Goal: Task Accomplishment & Management: Manage account settings

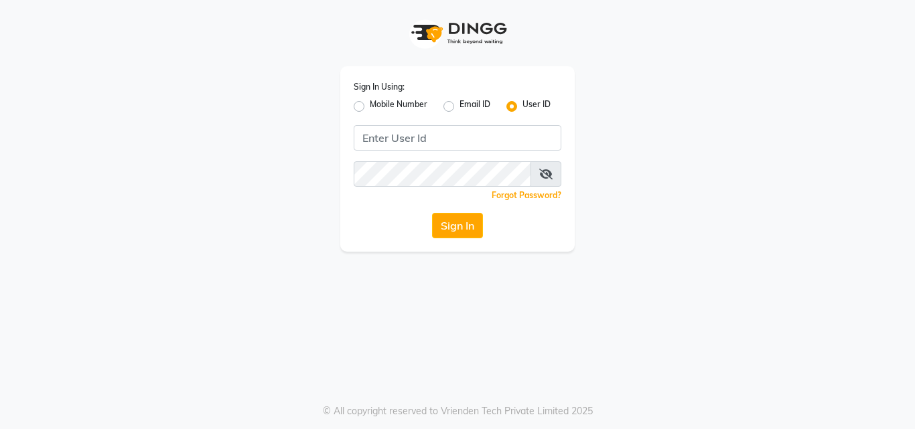
click at [370, 109] on label "Mobile Number" at bounding box center [399, 106] width 58 height 16
click at [370, 107] on input "Mobile Number" at bounding box center [374, 102] width 9 height 9
radio input "true"
radio input "false"
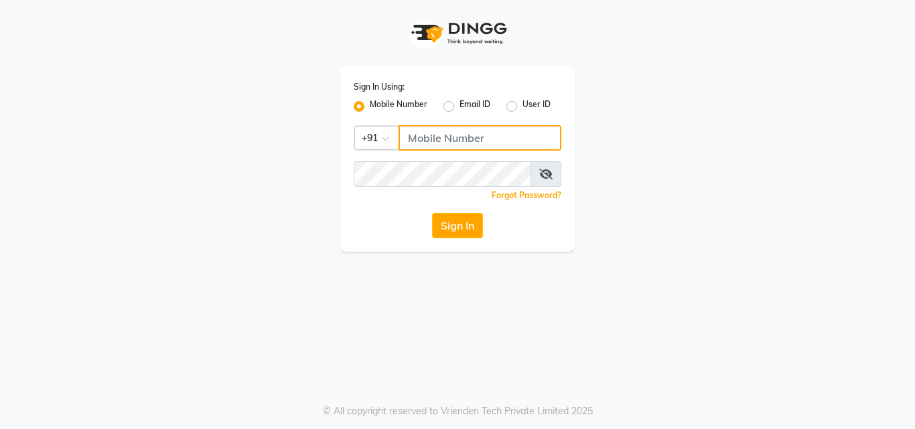
click at [433, 139] on input "Username" at bounding box center [480, 137] width 163 height 25
type input "9346339770"
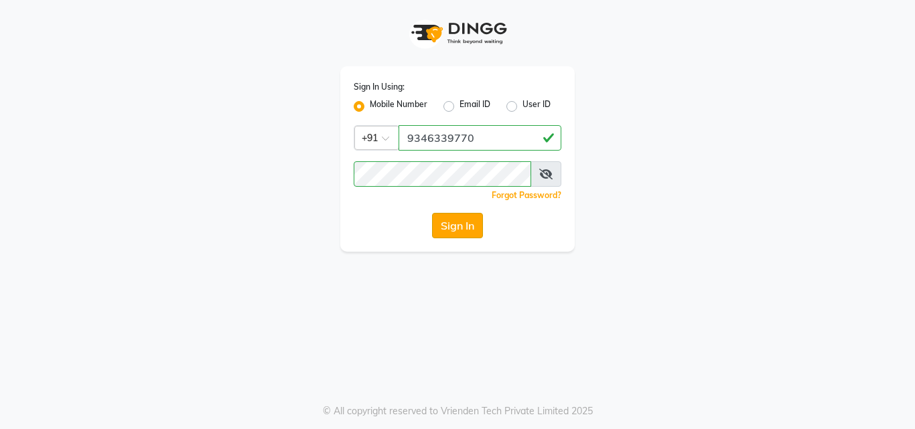
click at [451, 222] on button "Sign In" at bounding box center [457, 225] width 51 height 25
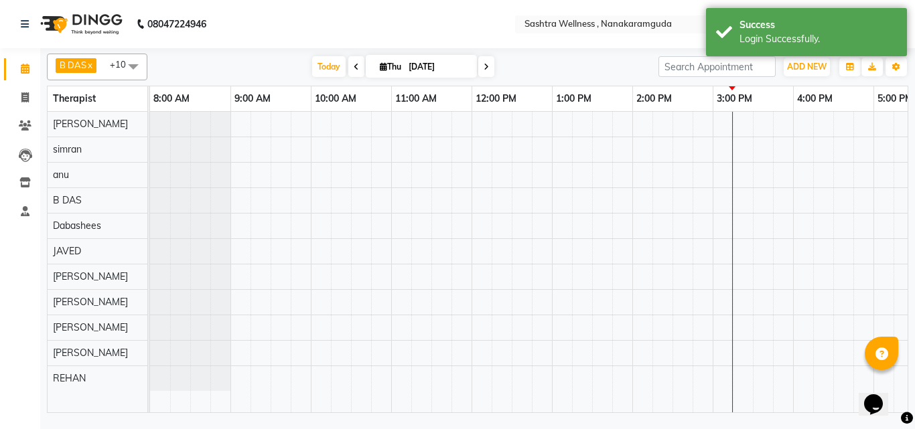
click at [608, 68] on div "[DATE] [DATE]" at bounding box center [403, 67] width 498 height 20
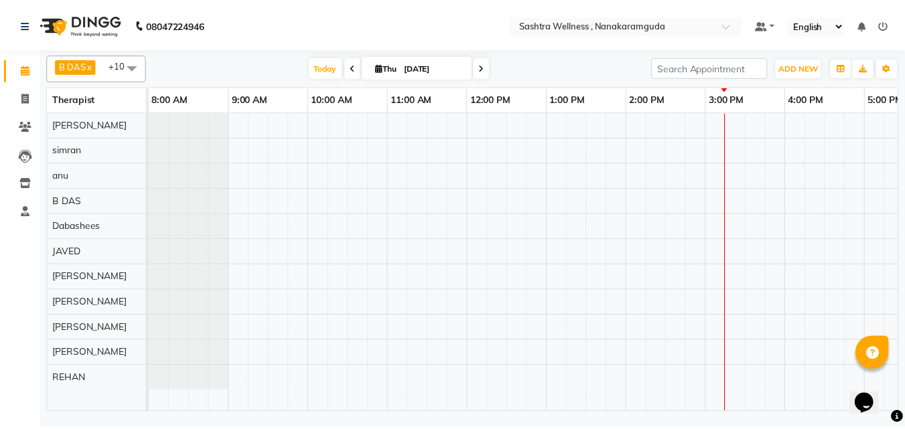
scroll to position [0, 368]
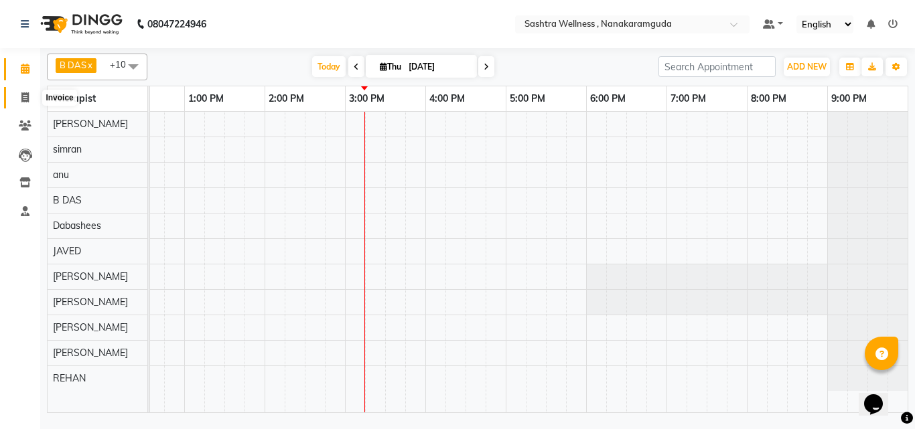
click at [19, 101] on span at bounding box center [24, 97] width 23 height 15
select select "service"
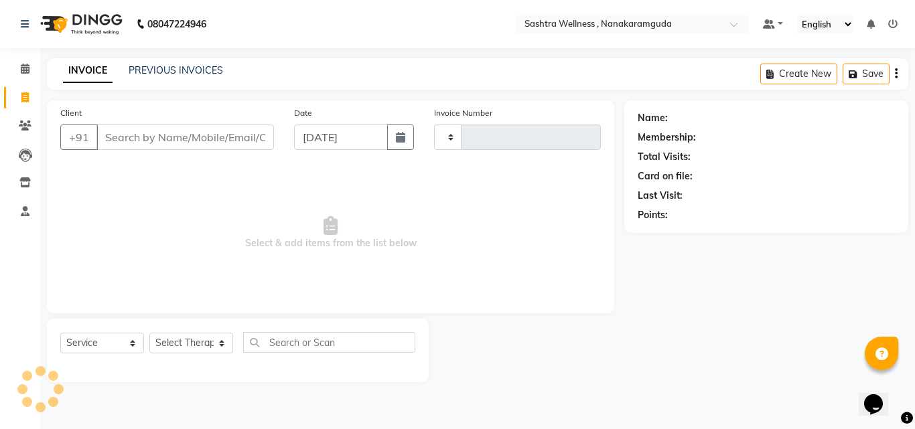
type input "0144"
select select "6669"
click at [192, 66] on link "PREVIOUS INVOICES" at bounding box center [176, 70] width 94 height 12
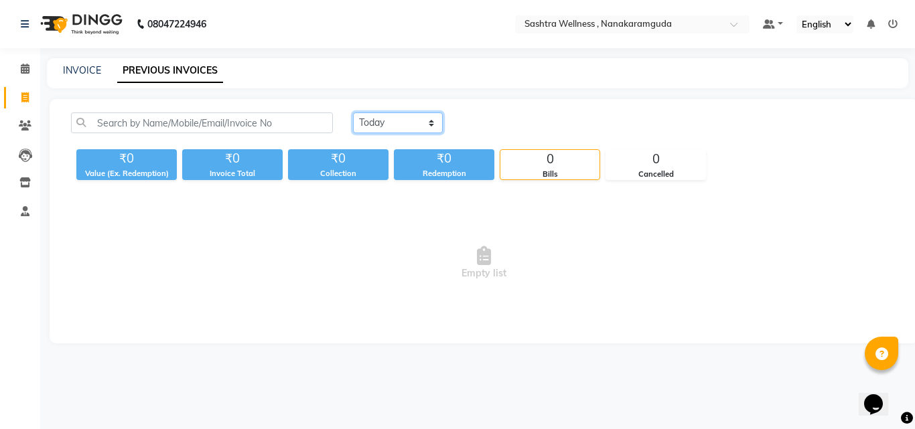
click at [432, 125] on select "[DATE] [DATE] Custom Range" at bounding box center [398, 123] width 90 height 21
select select "[DATE]"
click at [353, 113] on select "[DATE] [DATE] Custom Range" at bounding box center [398, 123] width 90 height 21
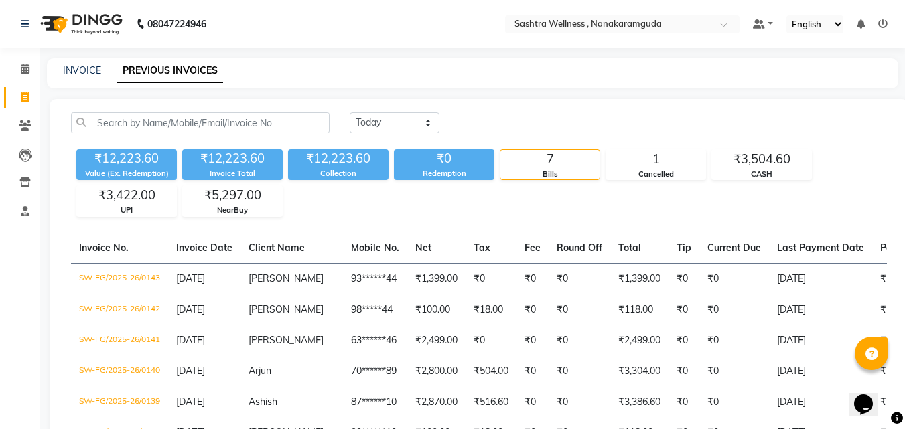
click at [387, 218] on div "[DATE] [DATE] Custom Range ₹12,223.60 Value (Ex. Redemption) ₹12,223.60 Invoice…" at bounding box center [479, 338] width 859 height 478
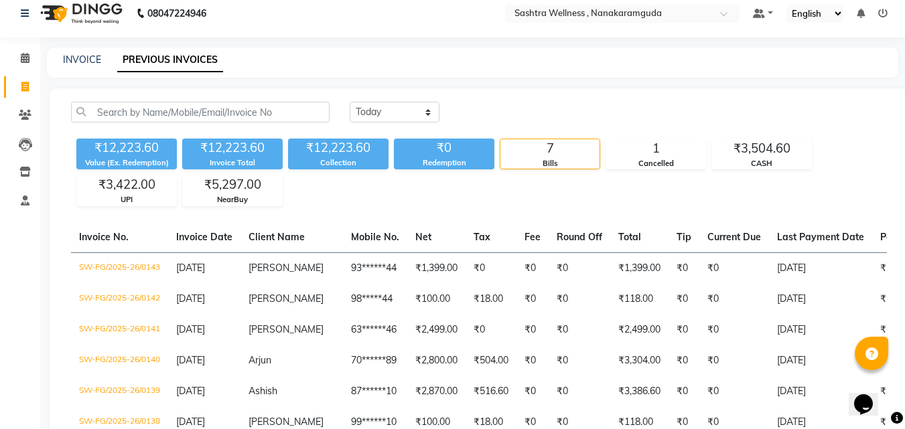
scroll to position [10, 0]
click at [27, 62] on icon at bounding box center [25, 59] width 9 height 10
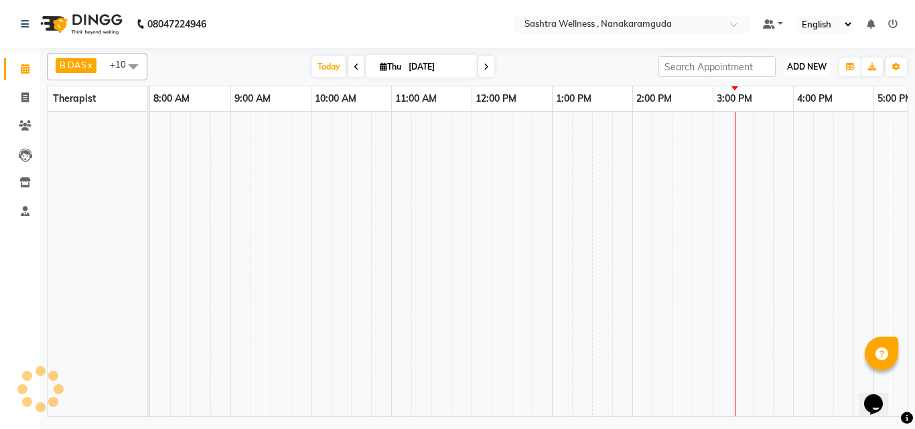
click at [803, 70] on span "ADD NEW" at bounding box center [807, 67] width 40 height 10
click at [790, 123] on link "Add Client" at bounding box center [777, 127] width 106 height 17
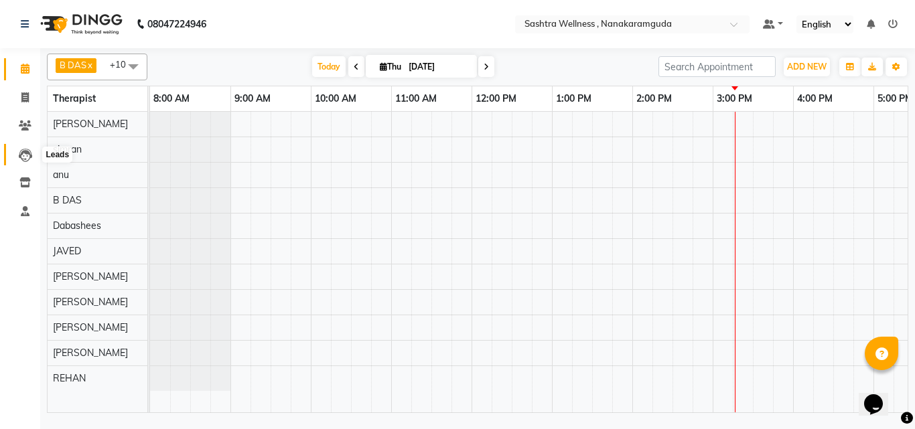
click at [25, 157] on icon at bounding box center [25, 155] width 13 height 13
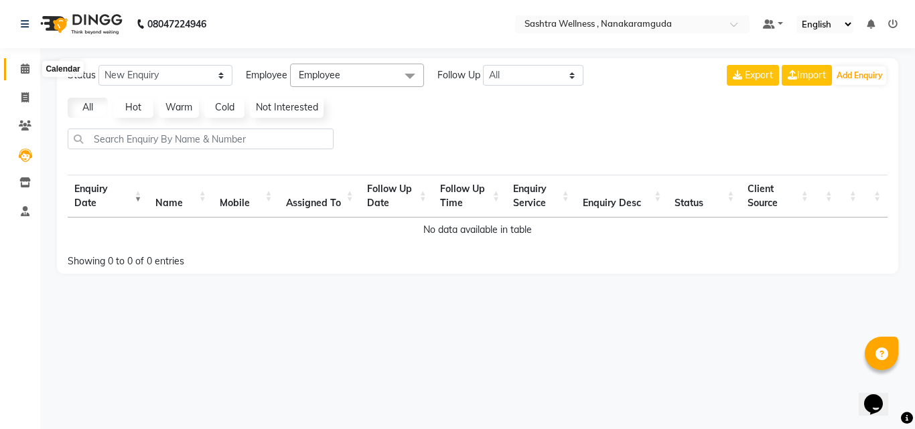
click at [26, 70] on icon at bounding box center [25, 69] width 9 height 10
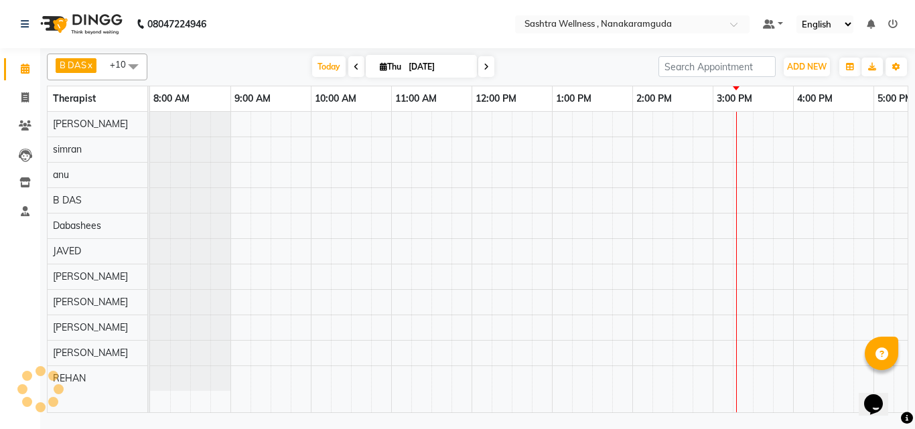
scroll to position [0, 368]
